Goal: Task Accomplishment & Management: Use online tool/utility

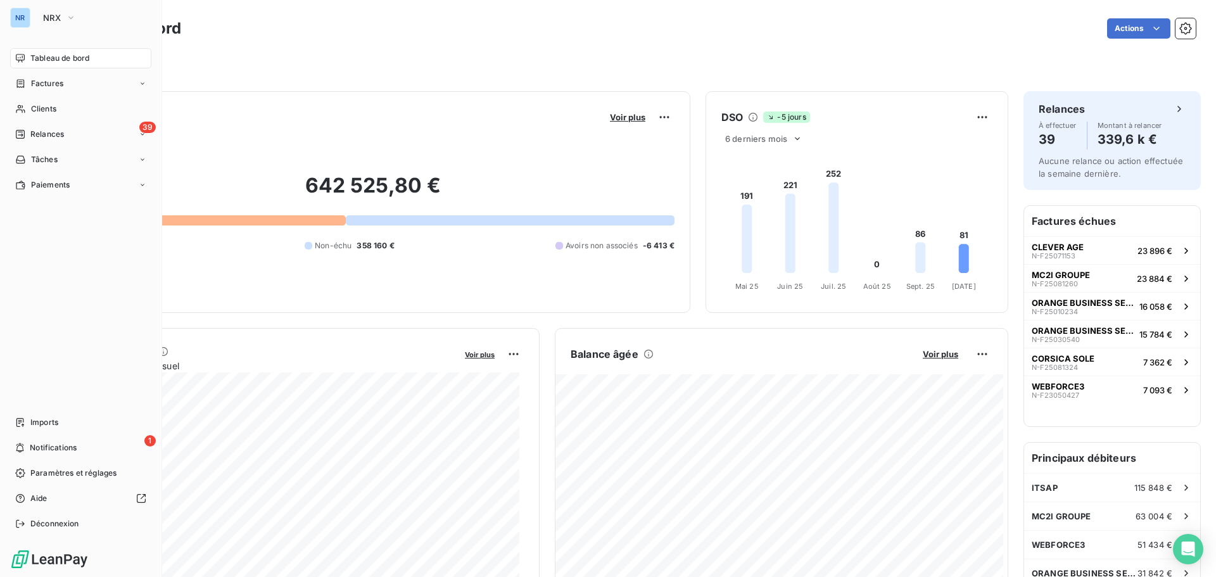
click at [28, 21] on div "NR" at bounding box center [20, 18] width 20 height 20
click at [58, 18] on span "NRX" at bounding box center [52, 18] width 18 height 10
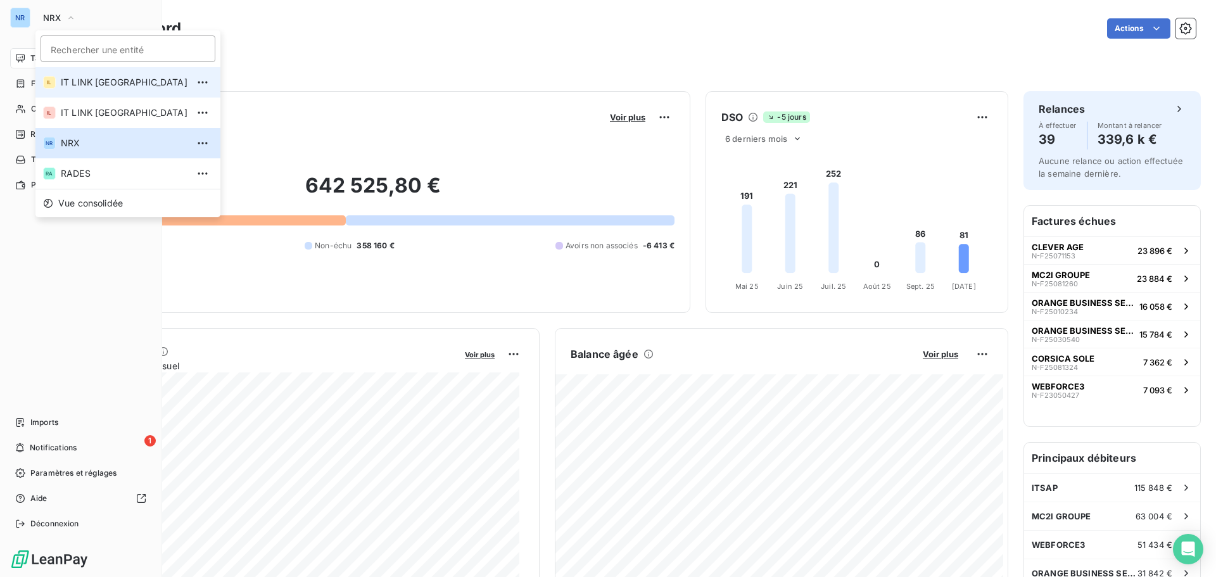
click at [96, 85] on span "IT LINK [GEOGRAPHIC_DATA]" at bounding box center [124, 82] width 127 height 13
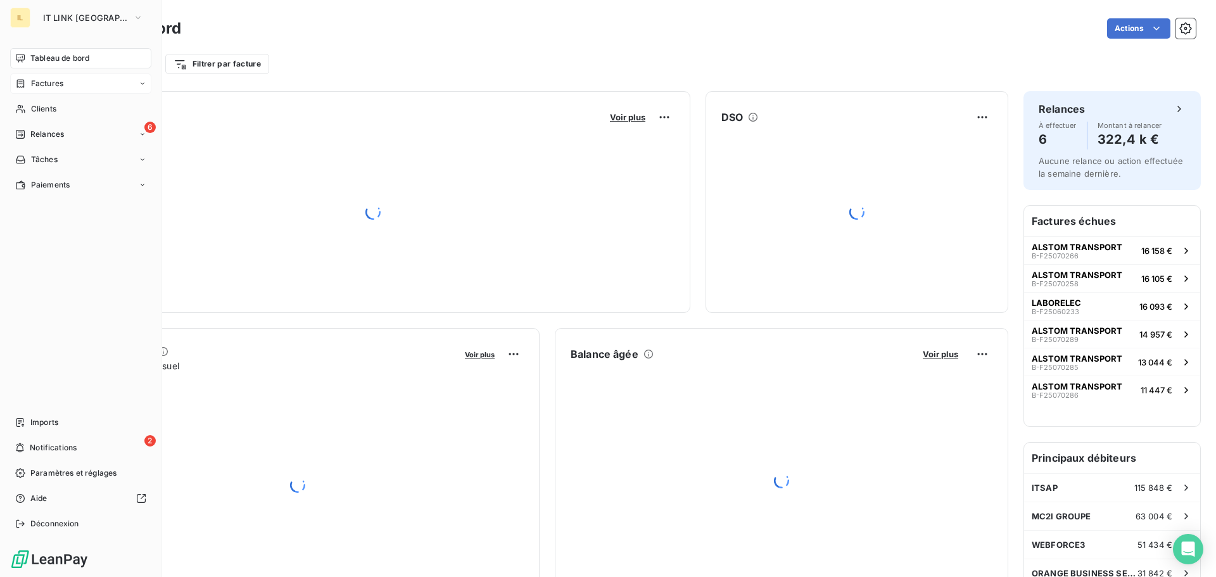
click at [45, 84] on span "Factures" at bounding box center [47, 83] width 32 height 11
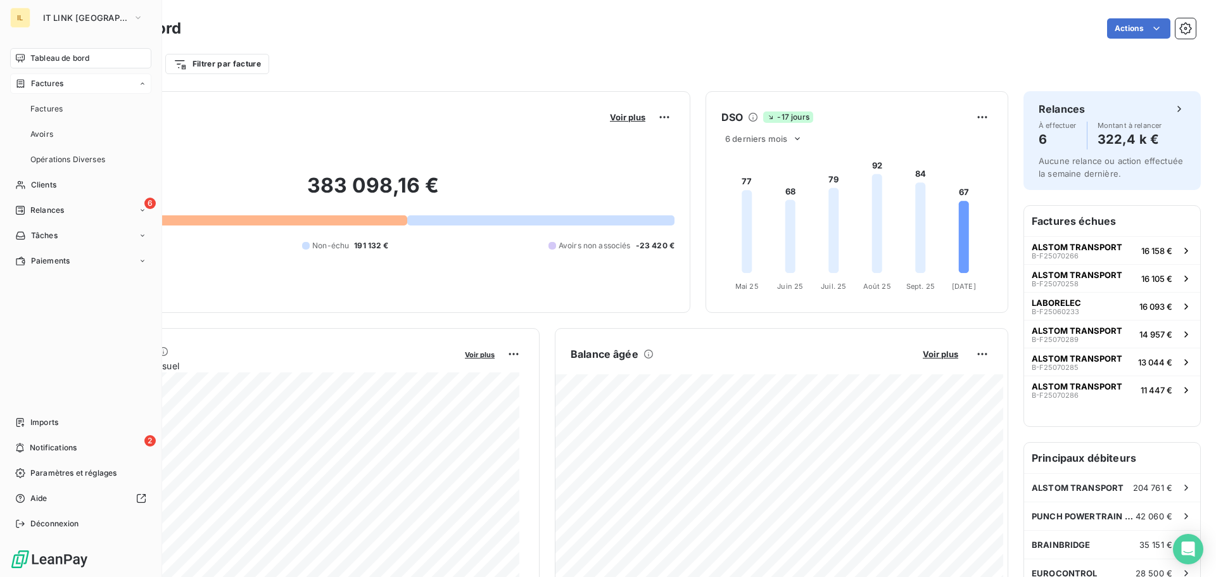
click at [47, 79] on span "Factures" at bounding box center [47, 83] width 32 height 11
click at [56, 84] on span "Factures" at bounding box center [47, 83] width 32 height 11
click at [56, 110] on span "Factures" at bounding box center [46, 108] width 32 height 11
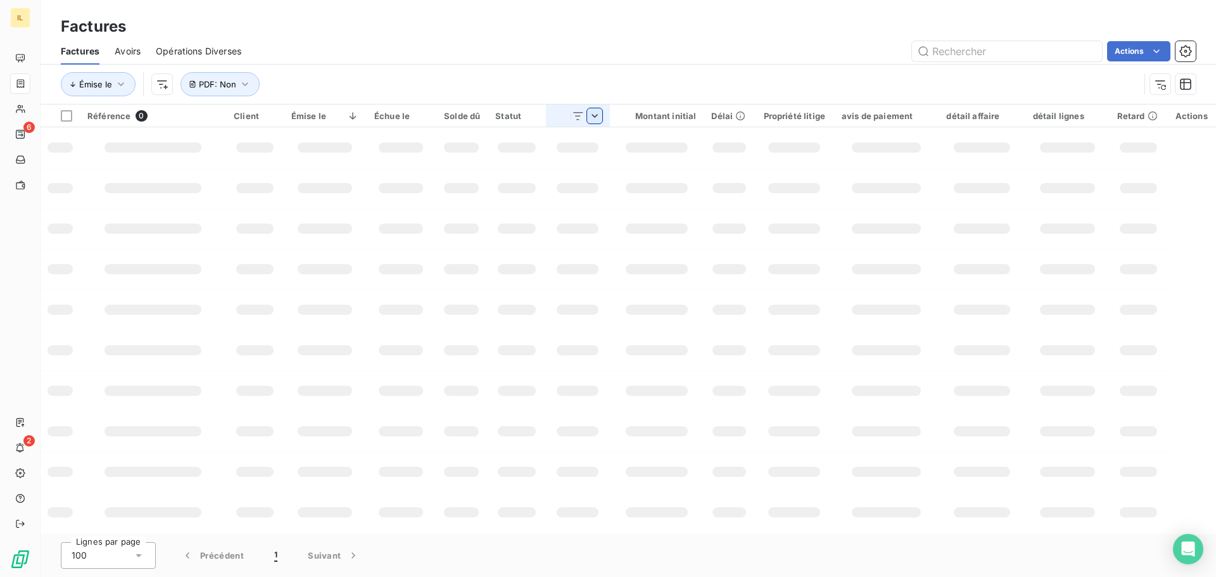
click at [546, 113] on th "Statut" at bounding box center [517, 115] width 58 height 23
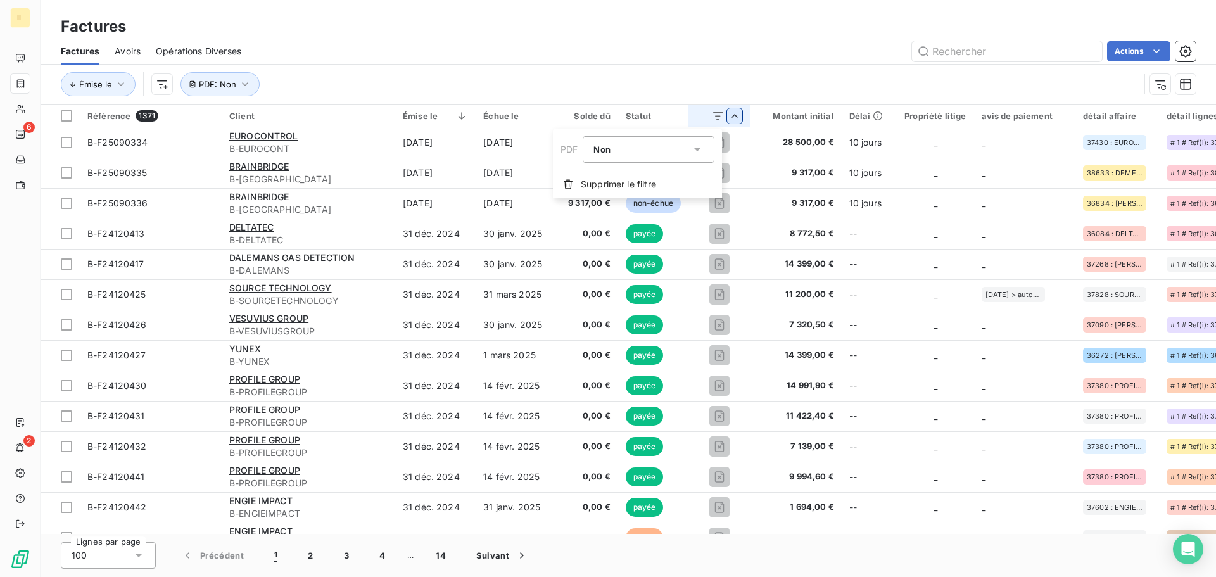
click at [730, 64] on html "IL 6 2 Factures Factures Avoirs Opérations Diverses Actions Émise le PDF : Non …" at bounding box center [608, 288] width 1216 height 577
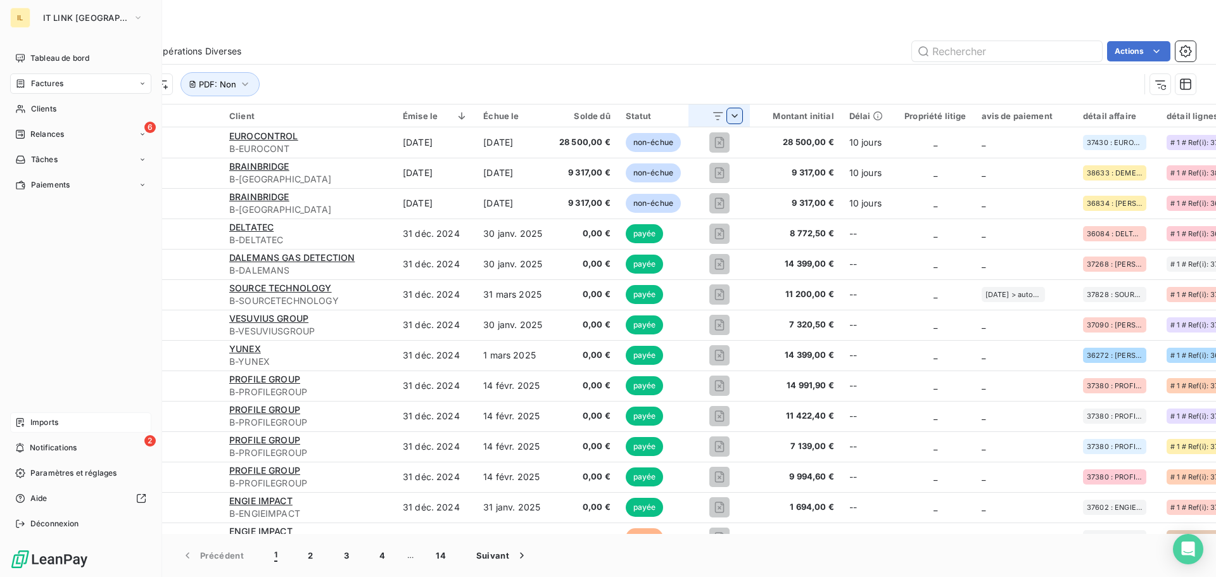
click at [52, 424] on span "Imports" at bounding box center [44, 422] width 28 height 11
click at [34, 419] on span "Imports" at bounding box center [44, 422] width 28 height 11
click at [41, 420] on span "Imports" at bounding box center [44, 422] width 28 height 11
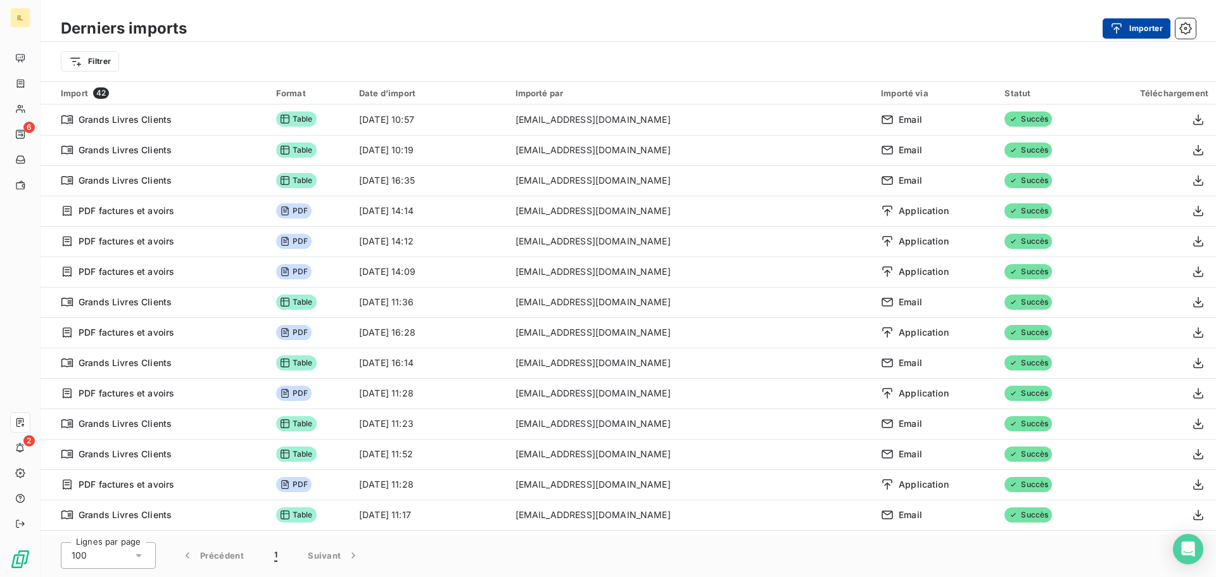
click at [1125, 32] on div "button" at bounding box center [1119, 28] width 19 height 13
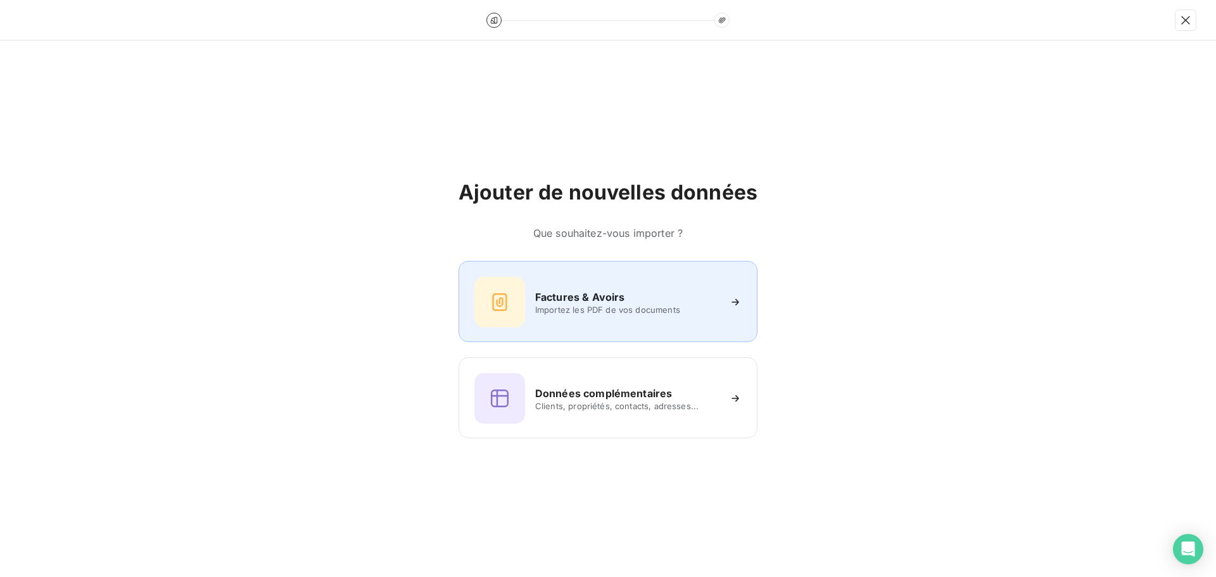
click at [601, 311] on span "Importez les PDF de vos documents" at bounding box center [627, 310] width 184 height 10
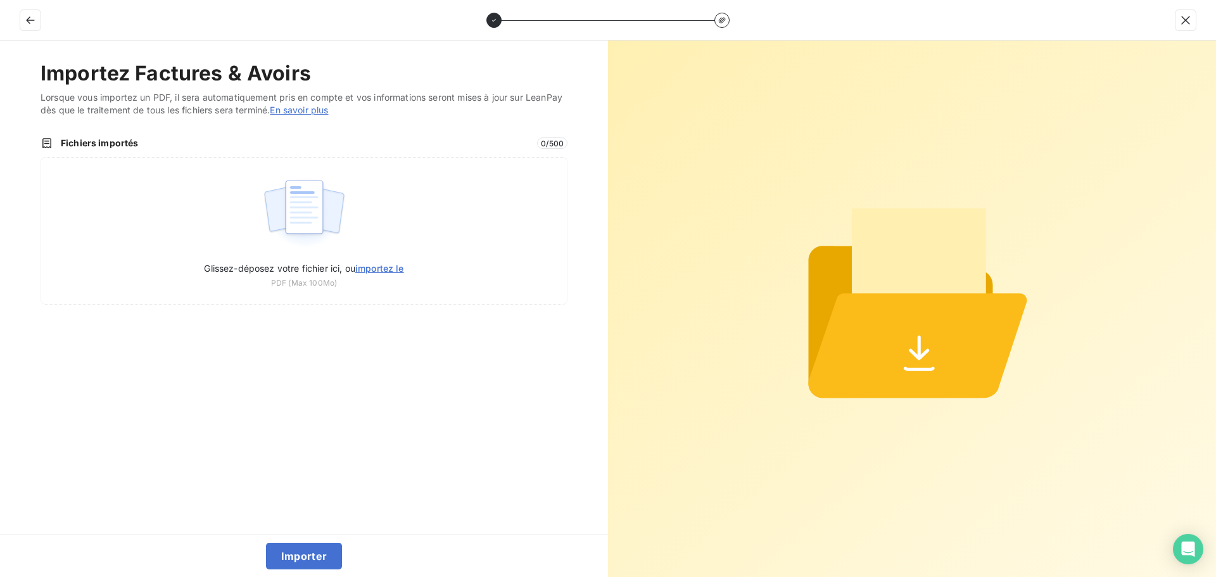
click at [464, 312] on div "Importez Factures & Avoirs Lorsque vous importez un PDF, il sera automatiquemen…" at bounding box center [304, 288] width 608 height 494
click at [344, 557] on div "Importer" at bounding box center [304, 555] width 608 height 42
click at [313, 551] on button "Importer" at bounding box center [304, 556] width 77 height 27
